Goal: Information Seeking & Learning: Learn about a topic

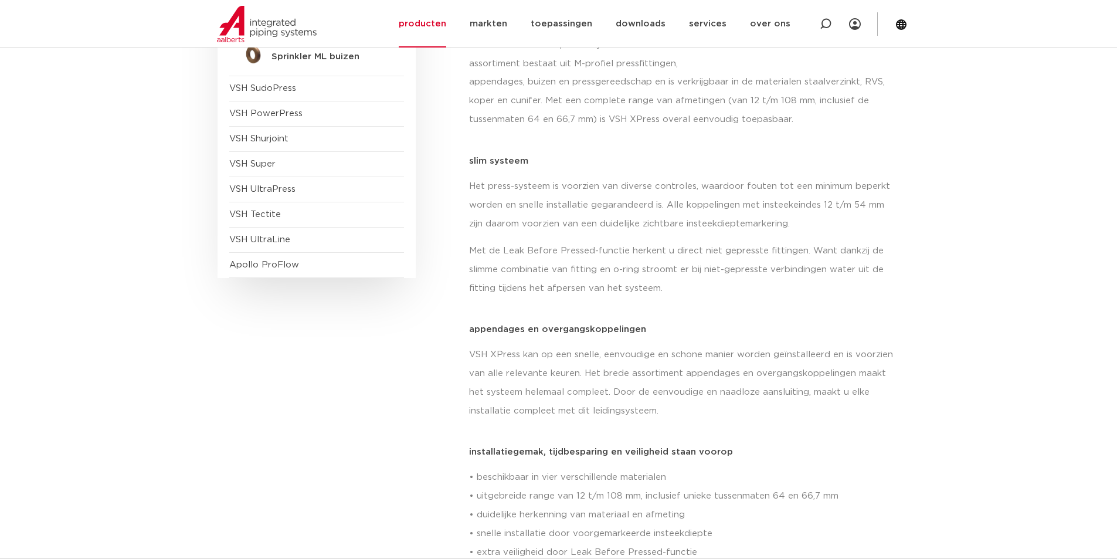
scroll to position [411, 0]
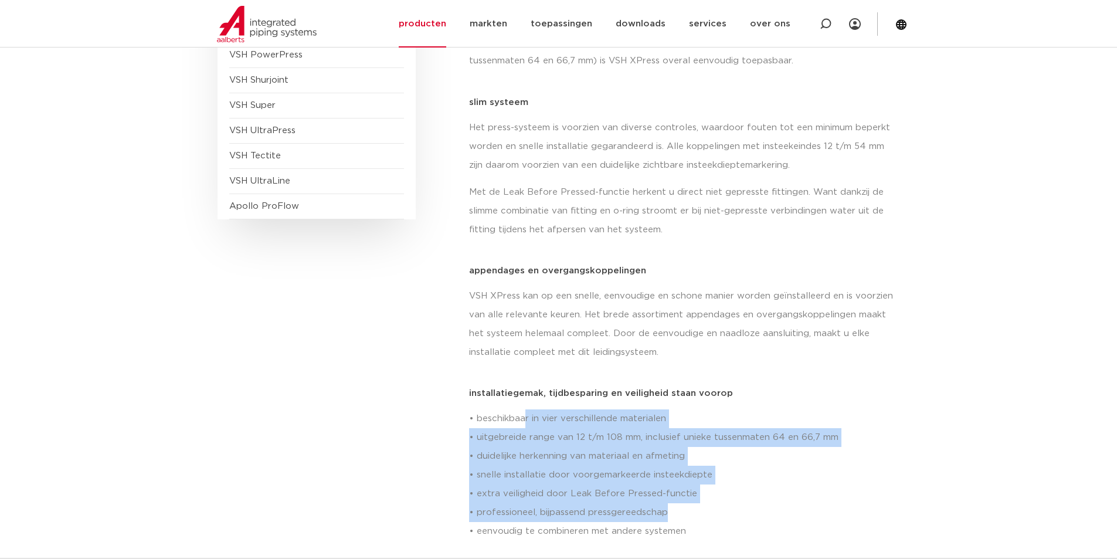
drag, startPoint x: 526, startPoint y: 399, endPoint x: 883, endPoint y: 486, distance: 367.5
click at [883, 486] on p "• beschikbaar in vier verschillende materialen • uitgebreide range van 12 t/m 1…" at bounding box center [684, 474] width 431 height 131
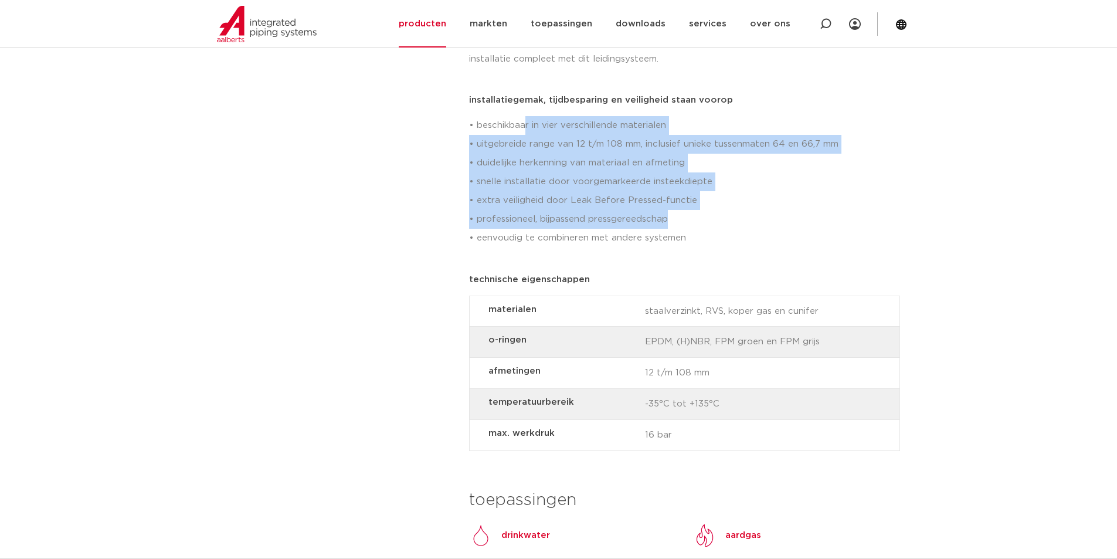
scroll to position [821, 0]
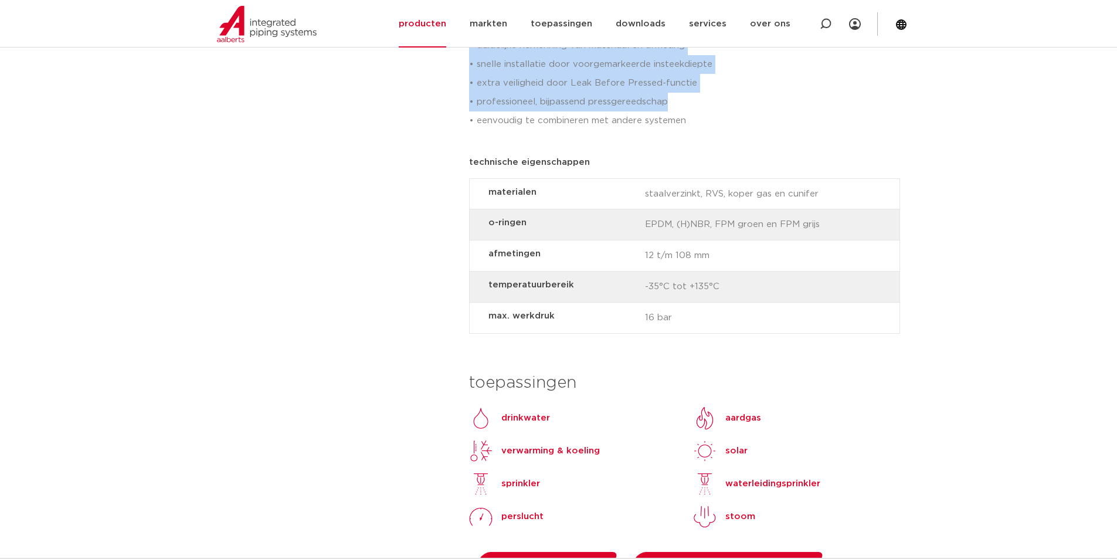
click at [511, 510] on p "perslucht" at bounding box center [523, 517] width 42 height 14
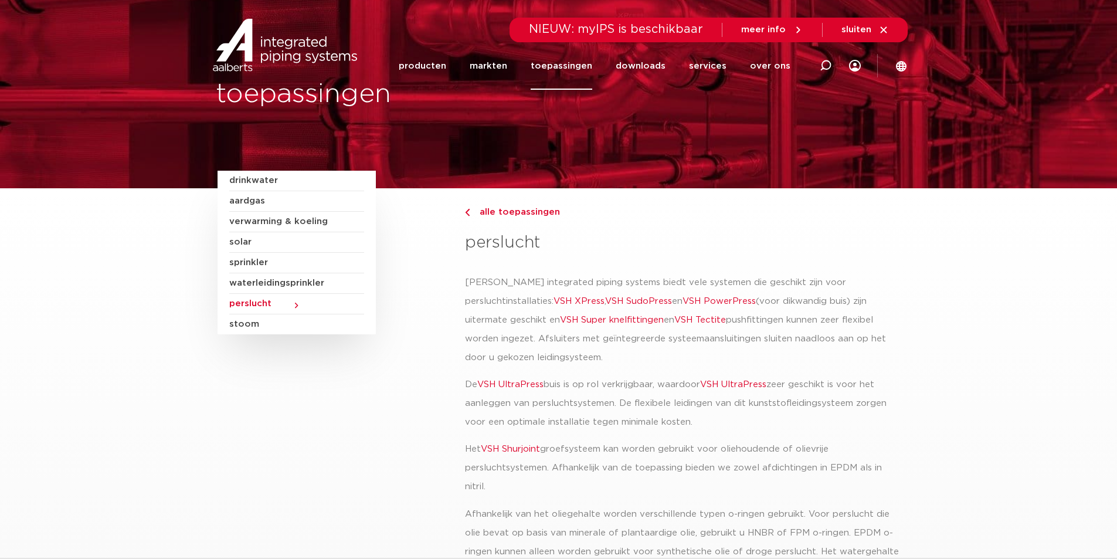
click at [554, 297] on link "VSH XPress" at bounding box center [579, 301] width 51 height 9
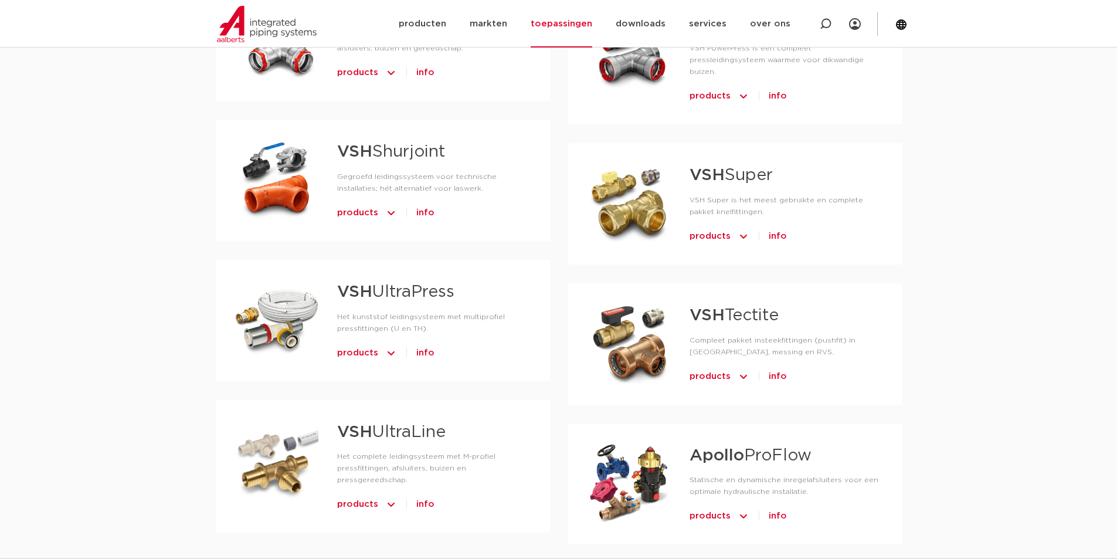
scroll to position [938, 0]
